Goal: Check status

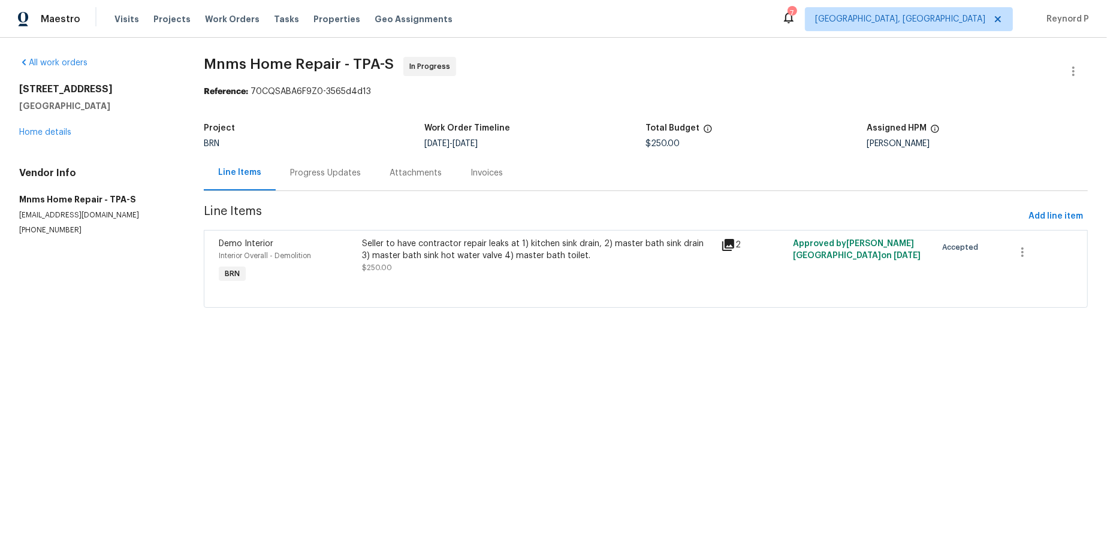
click at [336, 179] on div "Progress Updates" at bounding box center [325, 173] width 71 height 12
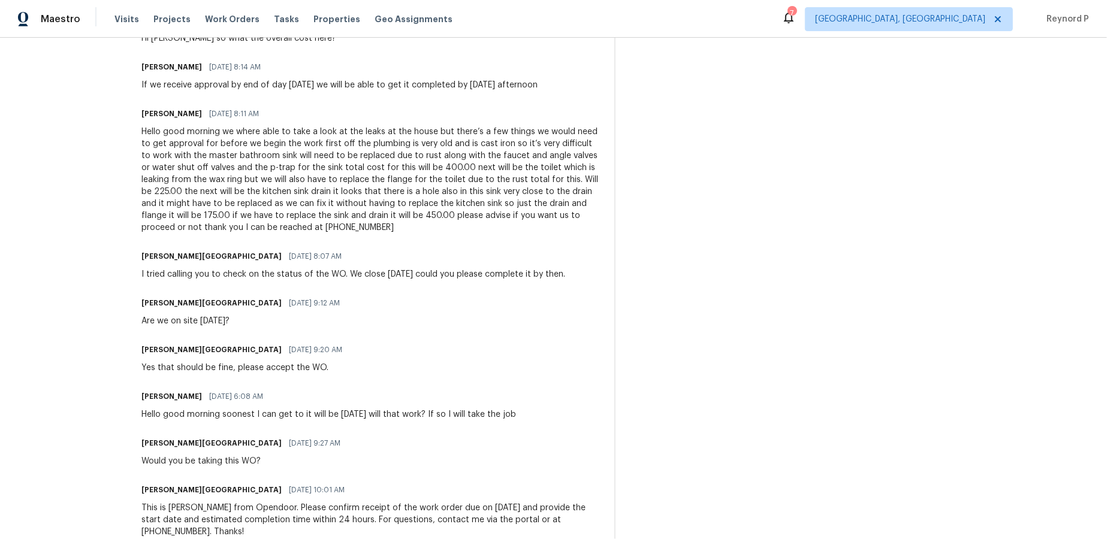
scroll to position [493, 0]
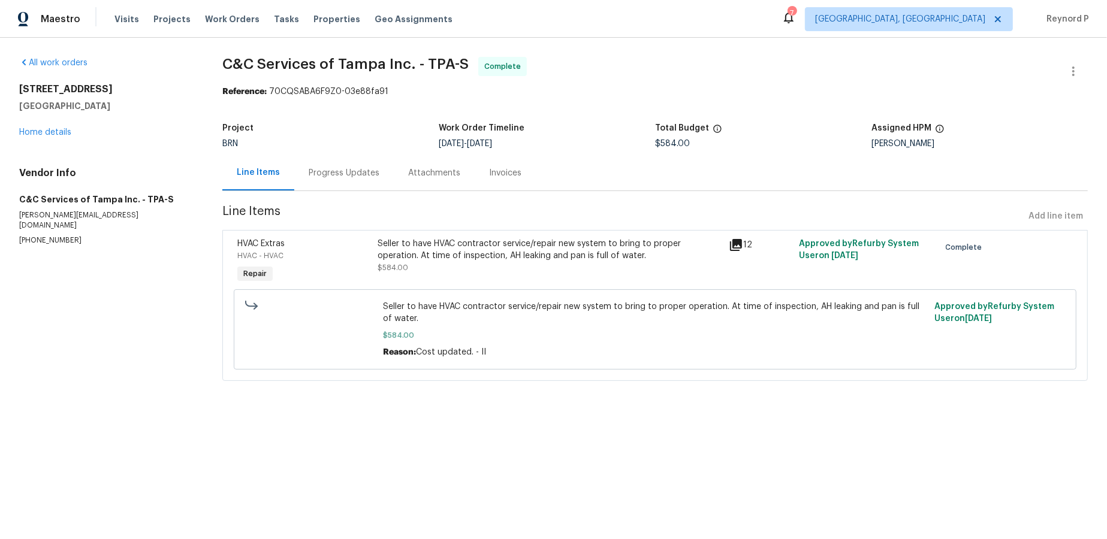
click at [340, 173] on div "Progress Updates" at bounding box center [344, 173] width 71 height 12
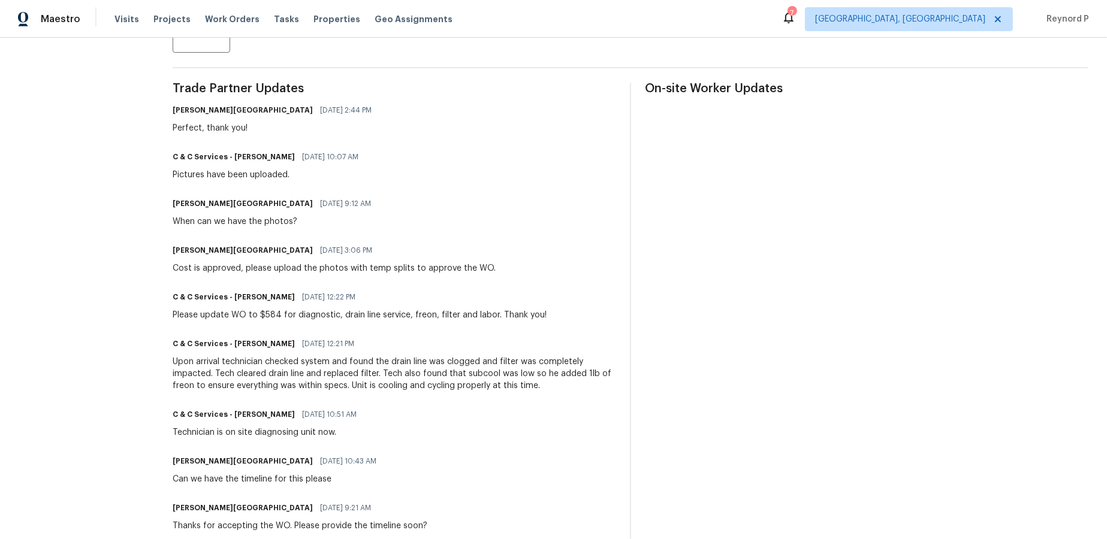
scroll to position [325, 0]
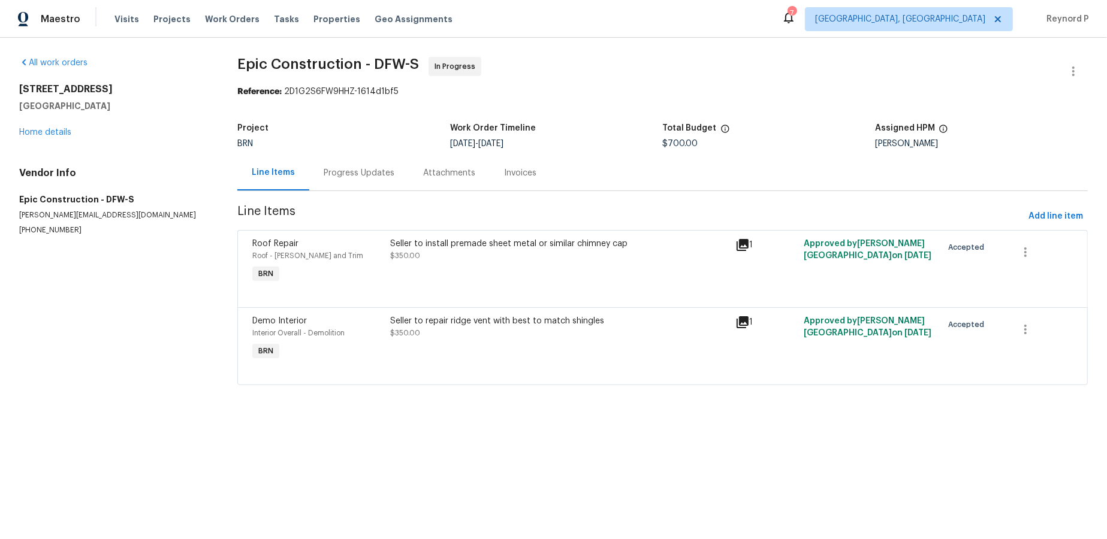
click at [365, 170] on div "Progress Updates" at bounding box center [359, 173] width 71 height 12
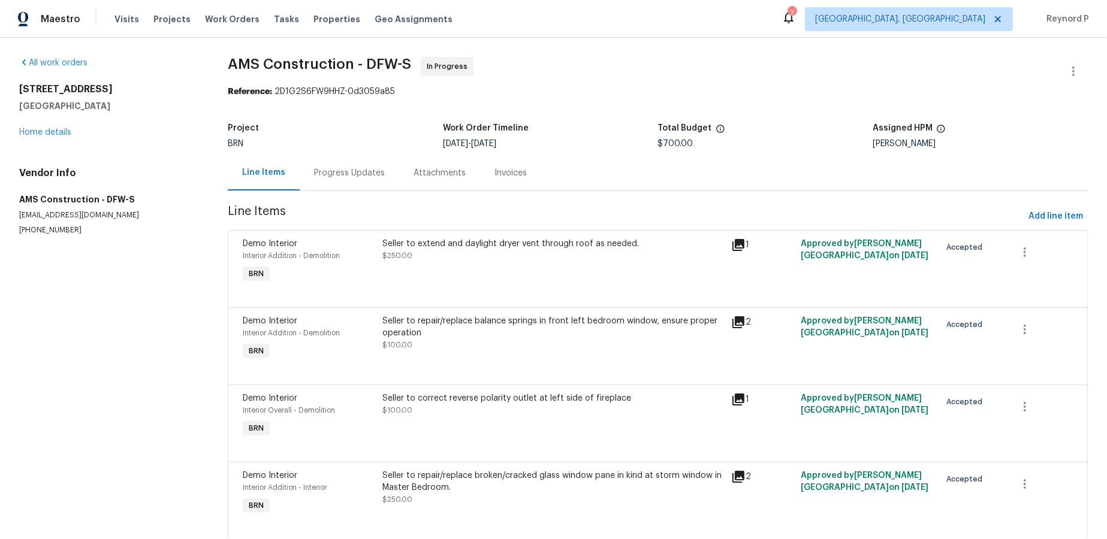
click at [364, 174] on div "Progress Updates" at bounding box center [349, 173] width 71 height 12
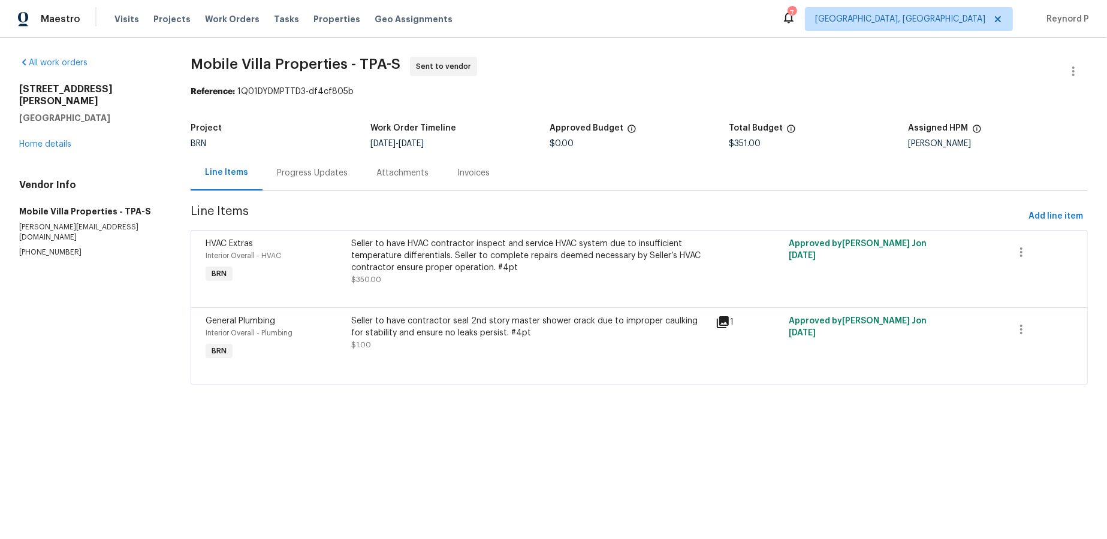
click at [321, 174] on div "Progress Updates" at bounding box center [312, 173] width 71 height 12
